Goal: Information Seeking & Learning: Find specific fact

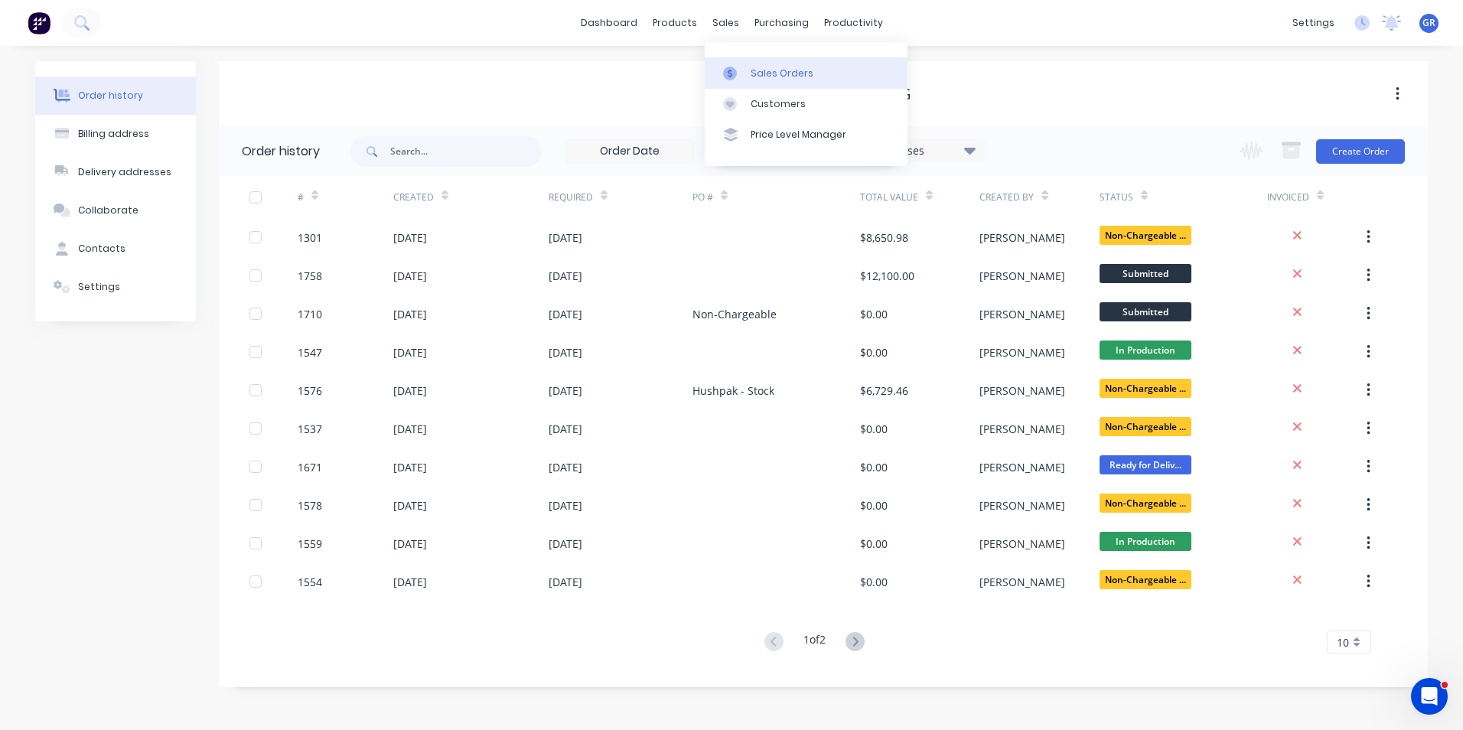
click at [775, 71] on div "Sales Orders" at bounding box center [782, 74] width 63 height 14
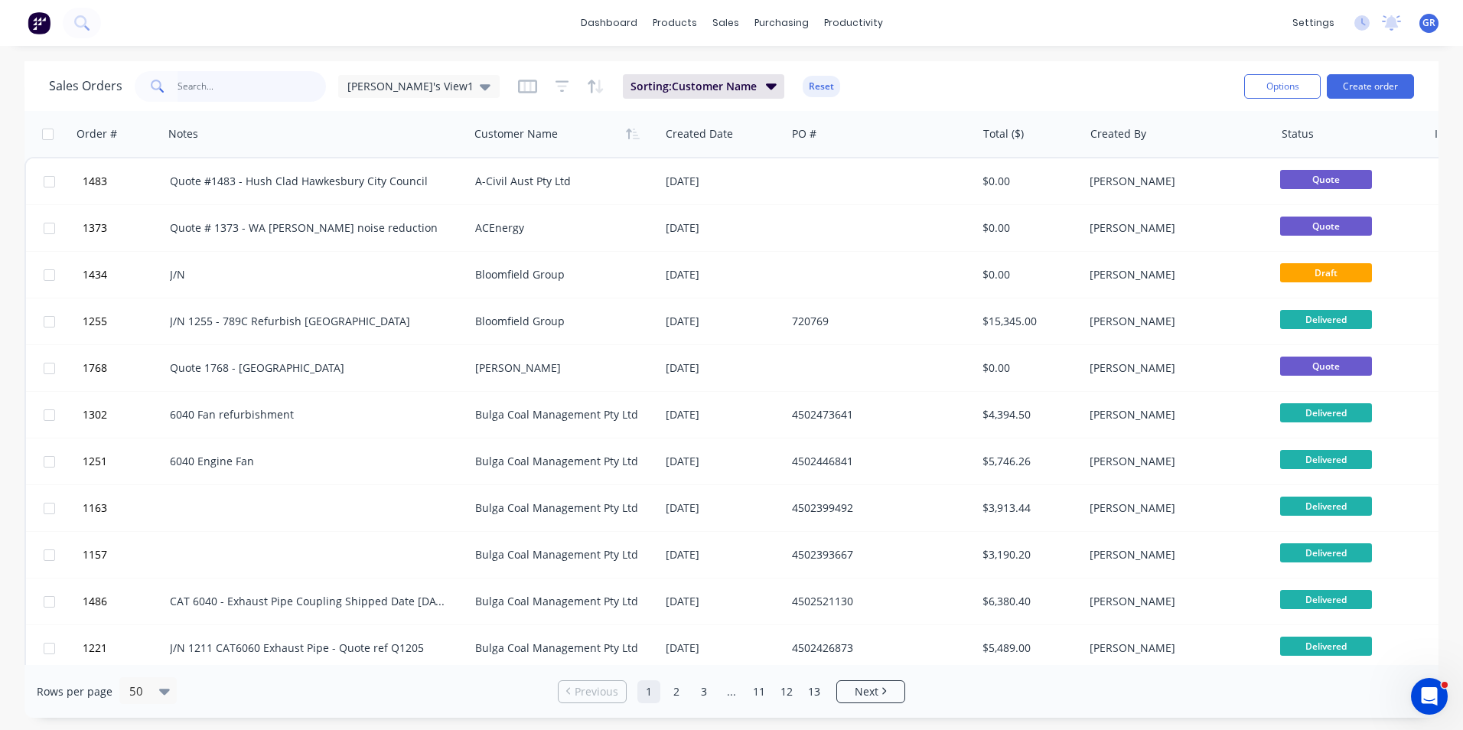
click at [191, 73] on input "text" at bounding box center [252, 86] width 149 height 31
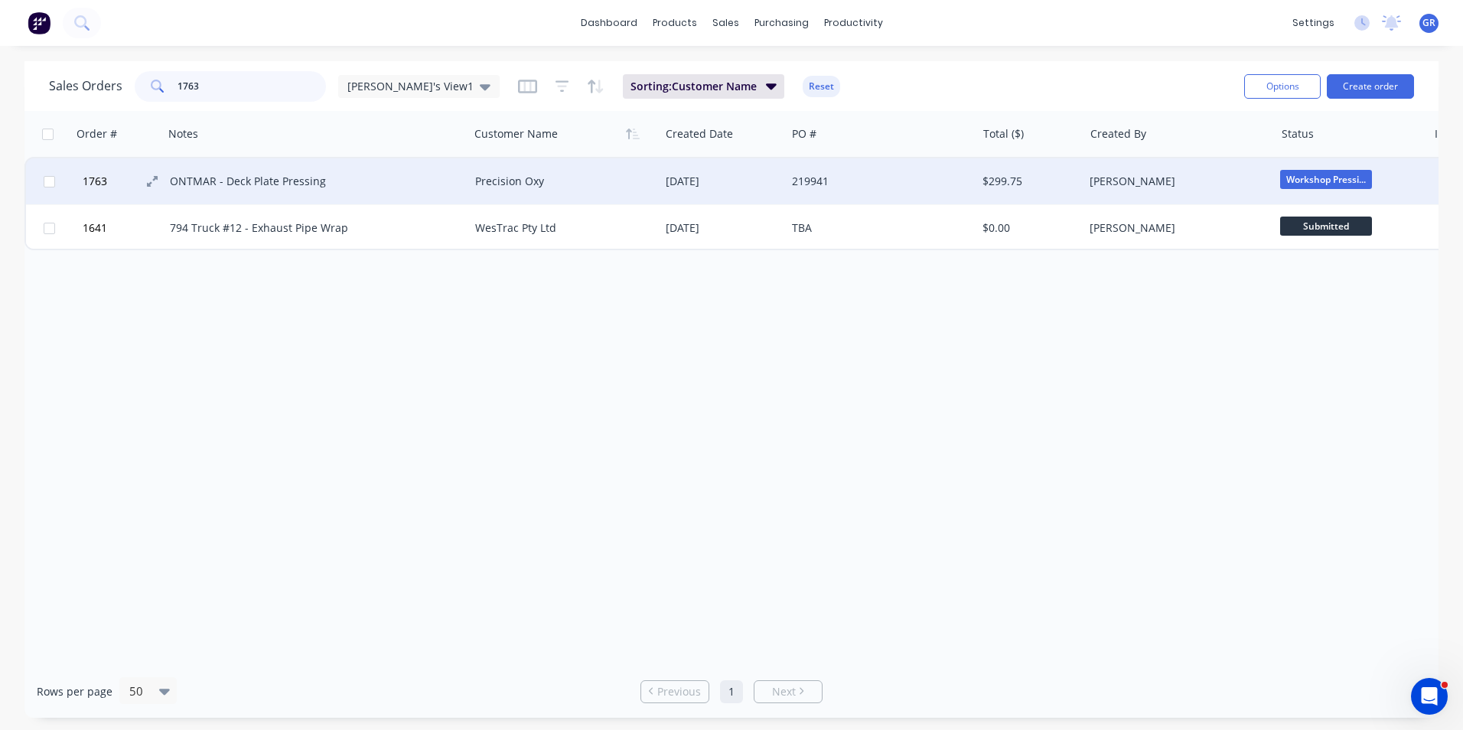
type input "1763"
click at [94, 178] on span "1763" at bounding box center [95, 181] width 24 height 15
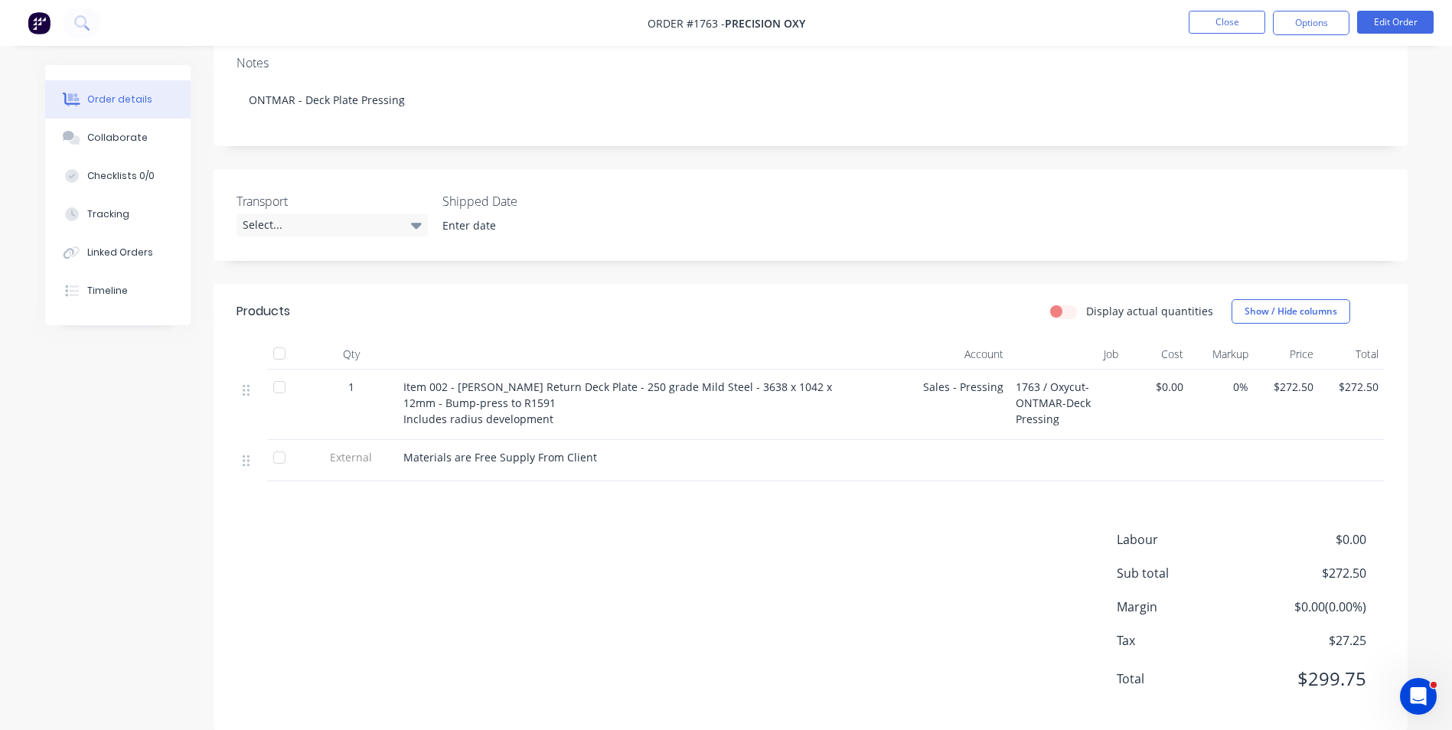
scroll to position [265, 0]
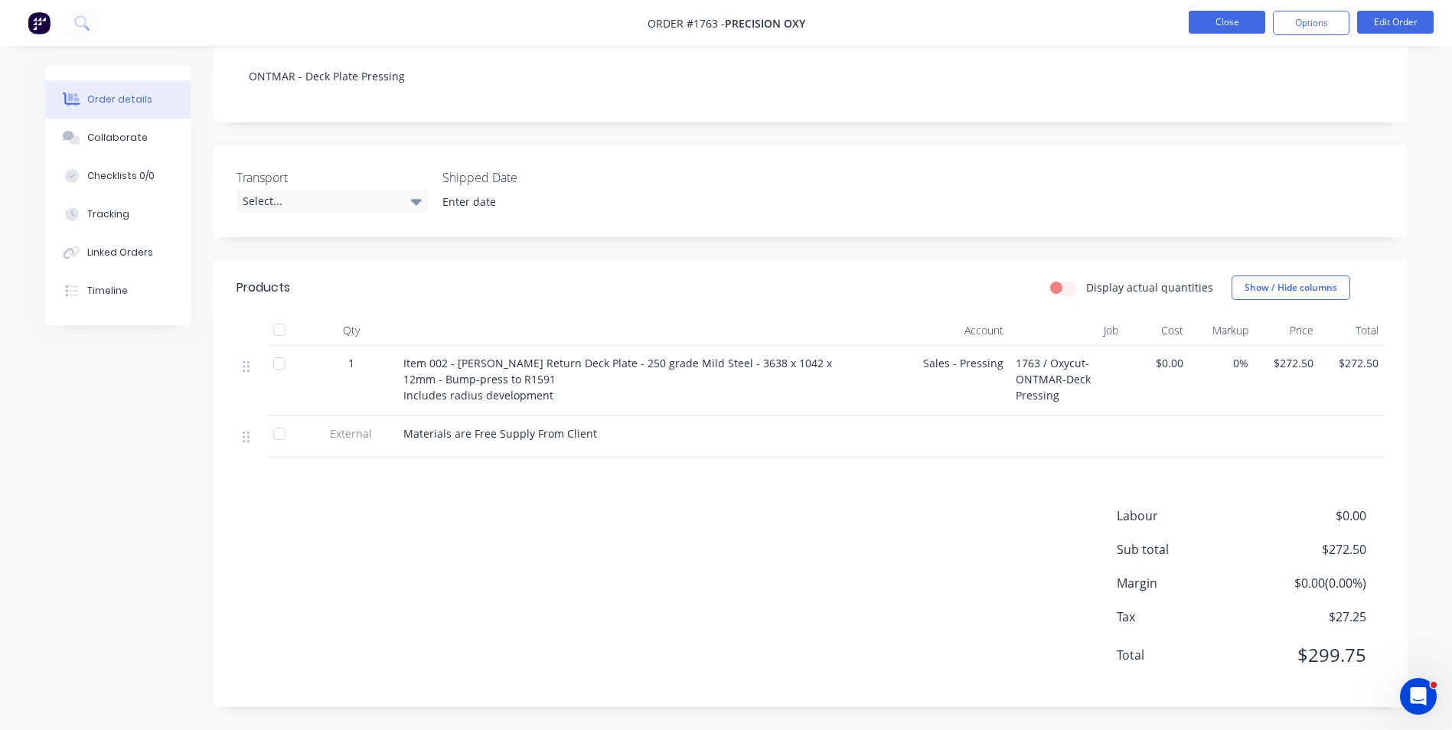
click at [1215, 26] on button "Close" at bounding box center [1226, 22] width 77 height 23
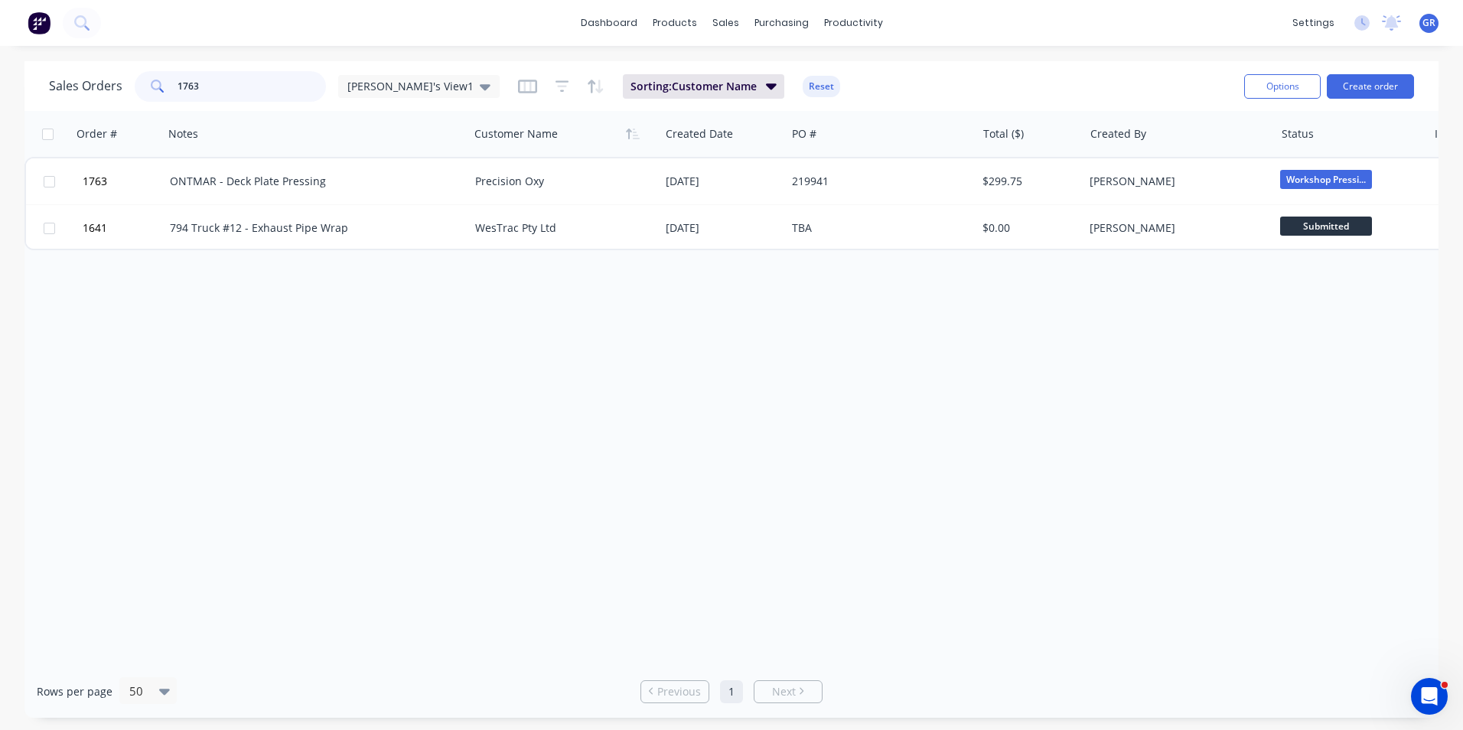
drag, startPoint x: 194, startPoint y: 86, endPoint x: 163, endPoint y: 86, distance: 31.4
click at [163, 86] on div "1763" at bounding box center [230, 86] width 191 height 31
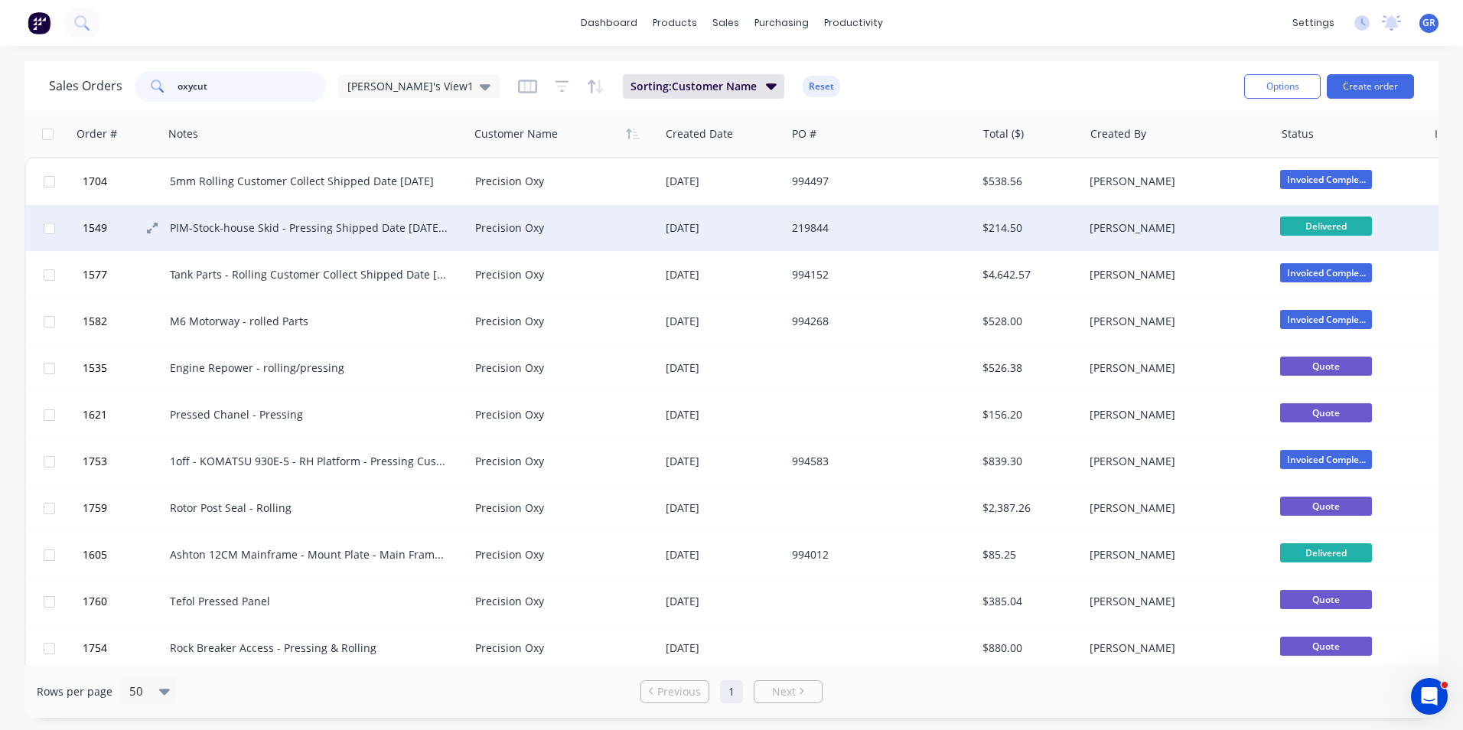
type input "oxycut"
click at [99, 229] on span "1549" at bounding box center [95, 227] width 24 height 15
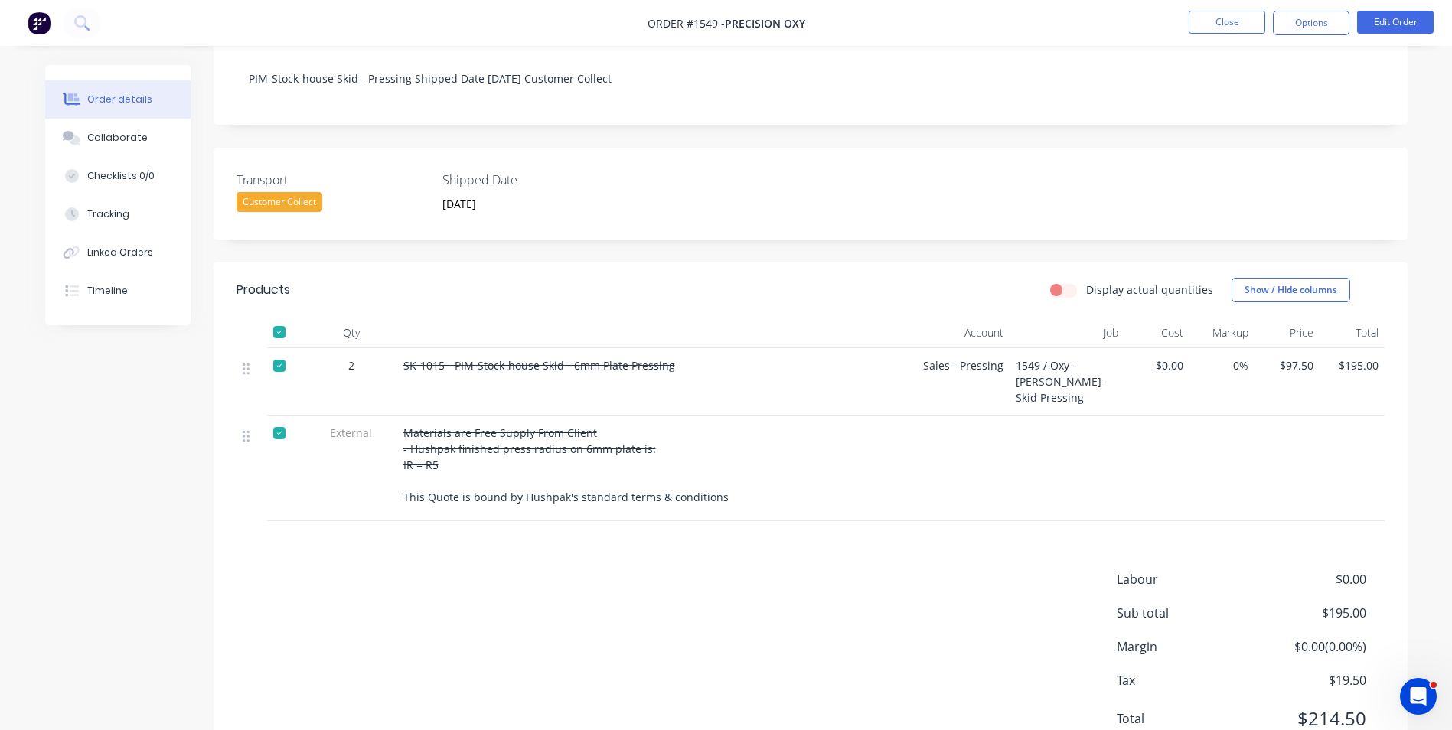
scroll to position [326, 0]
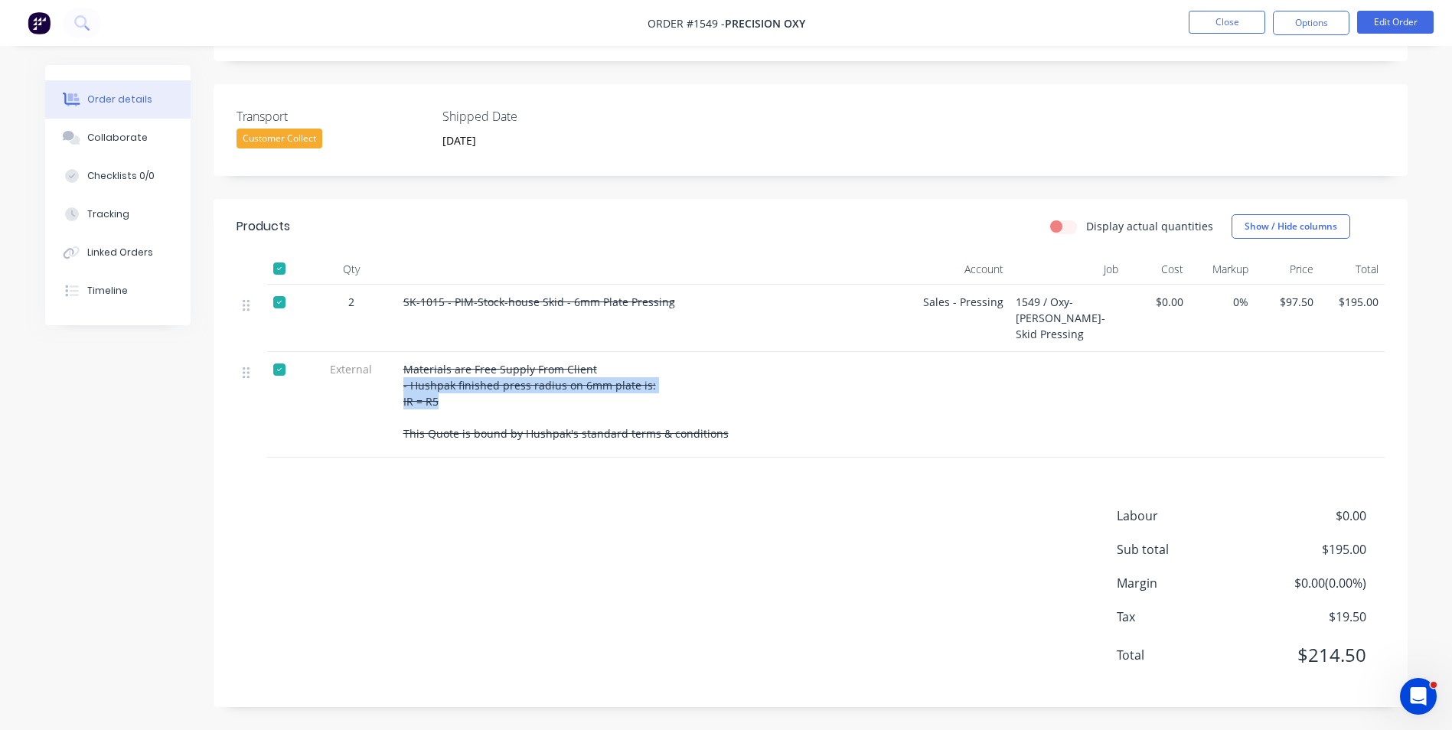
drag, startPoint x: 438, startPoint y: 399, endPoint x: 398, endPoint y: 389, distance: 41.2
click at [398, 389] on div "Materials are Free Supply From Client - Hushpak finished press radius on 6mm pl…" at bounding box center [626, 405] width 459 height 106
drag, startPoint x: 398, startPoint y: 389, endPoint x: 419, endPoint y: 389, distance: 20.7
copy span "- Hushpak finished press radius on 6mm plate is: IR = R5"
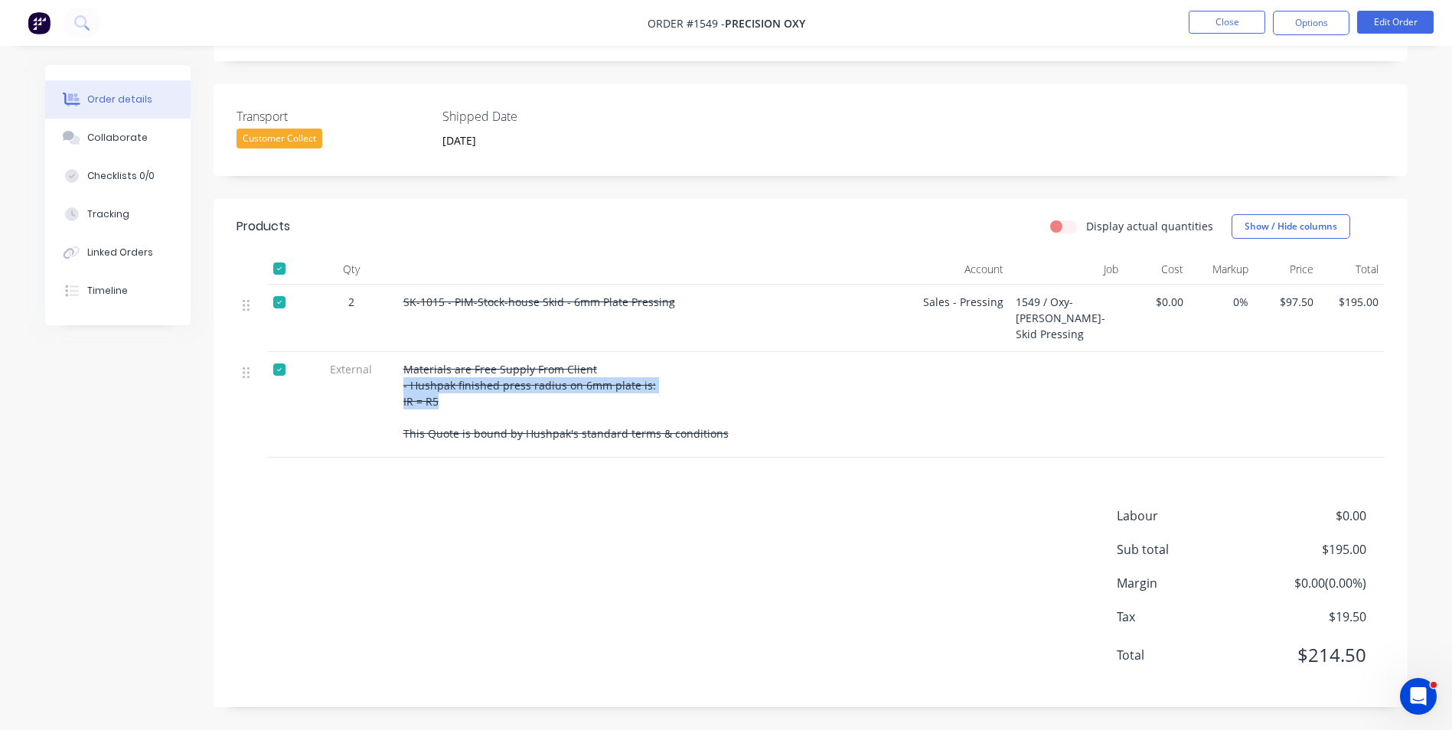
scroll to position [325, 0]
click at [591, 367] on div "Materials are Free Supply From Client - Hushpak finished press radius on 6mm pl…" at bounding box center [626, 402] width 447 height 80
click at [587, 370] on span "Materials are Free Supply From Client - Hushpak finished press radius on 6mm pl…" at bounding box center [565, 402] width 325 height 79
drag, startPoint x: 589, startPoint y: 370, endPoint x: 394, endPoint y: 371, distance: 195.2
click at [394, 371] on div "External Materials are Free Supply From Client - Hushpak finished press radius …" at bounding box center [810, 406] width 1148 height 106
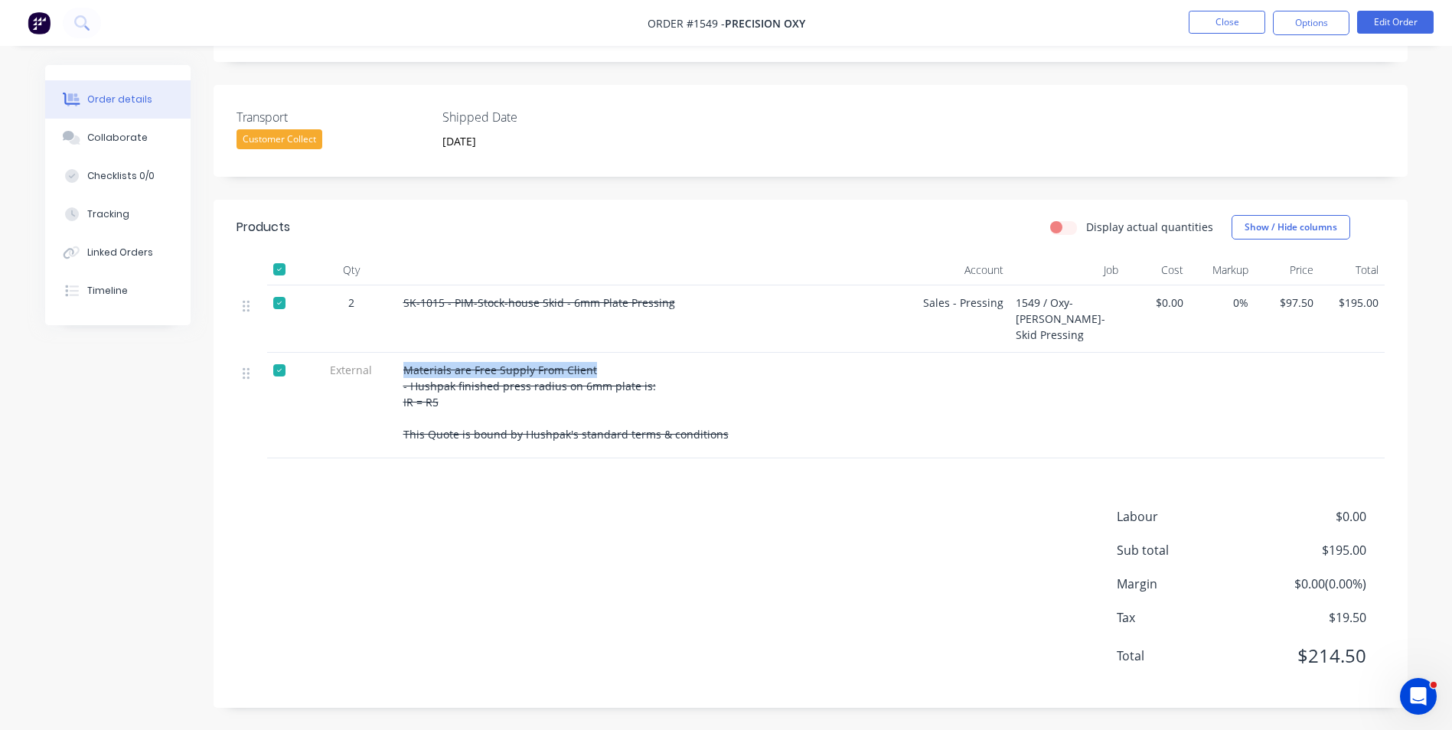
drag, startPoint x: 394, startPoint y: 371, endPoint x: 411, endPoint y: 367, distance: 17.5
copy div "Materials are Free Supply From Client"
